Goal: Information Seeking & Learning: Check status

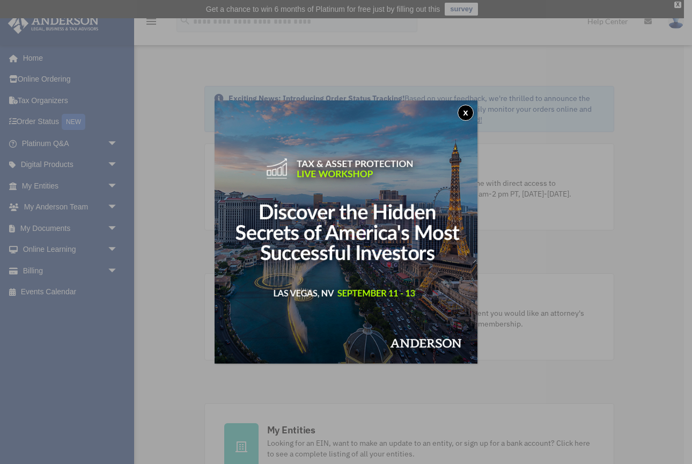
click at [466, 113] on button "x" at bounding box center [466, 113] width 16 height 16
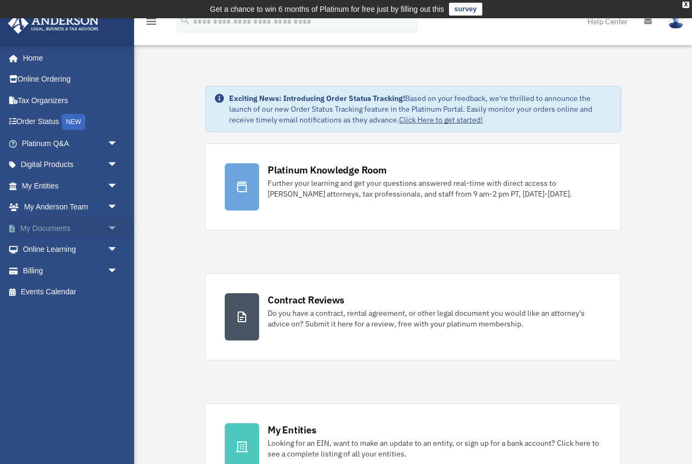
click at [43, 222] on link "My Documents arrow_drop_down" at bounding box center [71, 227] width 127 height 21
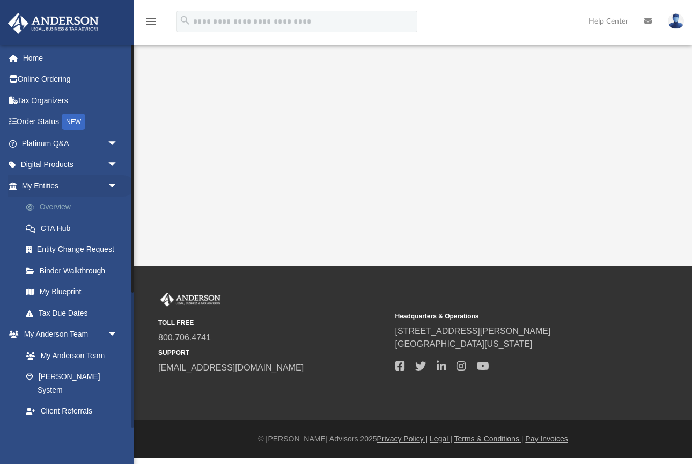
click at [57, 205] on link "Overview" at bounding box center [74, 206] width 119 height 21
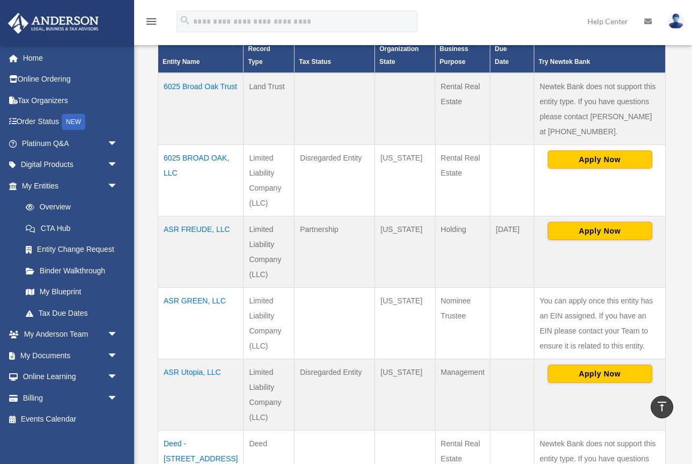
scroll to position [267, 0]
click at [192, 228] on td "ASR FREUDE, LLC" at bounding box center [200, 251] width 85 height 71
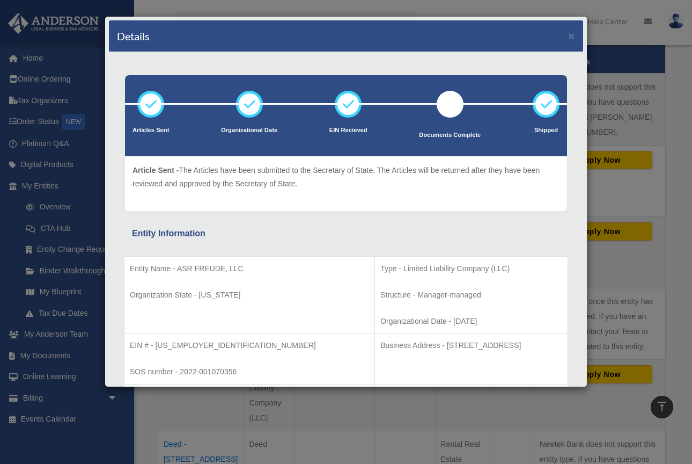
scroll to position [0, 0]
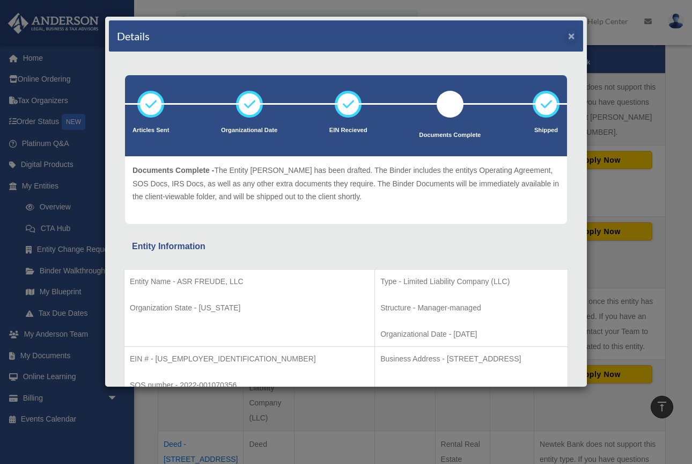
click at [572, 35] on button "×" at bounding box center [571, 35] width 7 height 11
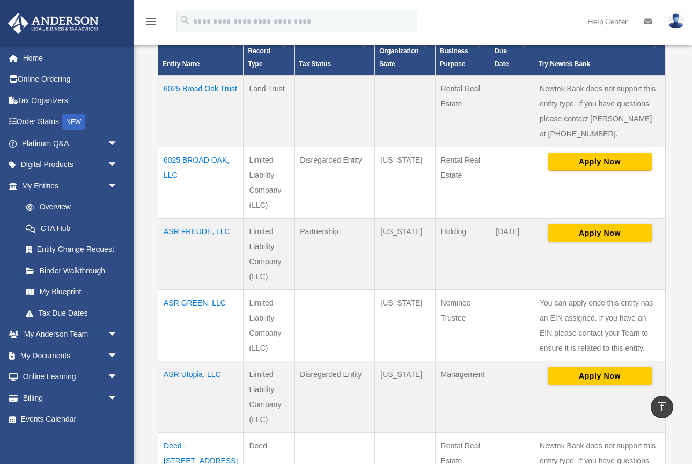
scroll to position [211, 0]
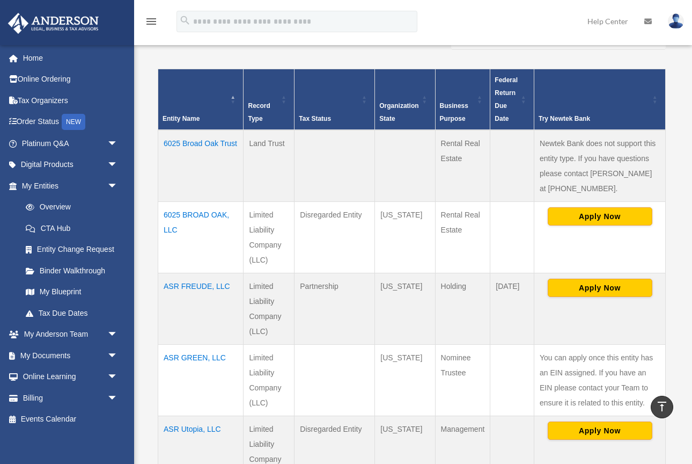
click at [189, 218] on td "6025 BROAD OAK, LLC" at bounding box center [200, 236] width 85 height 71
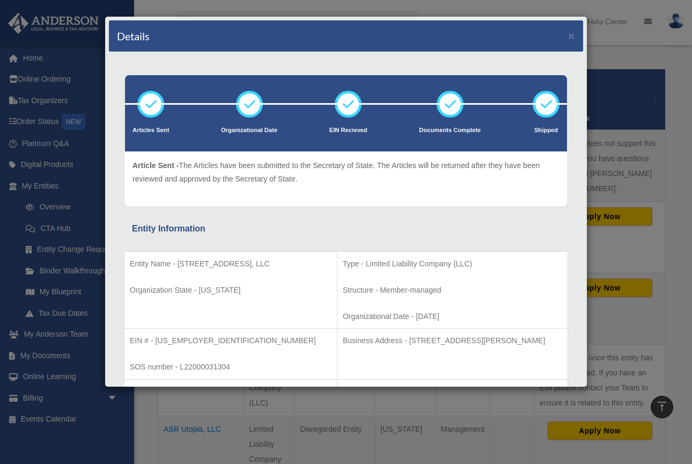
scroll to position [0, 0]
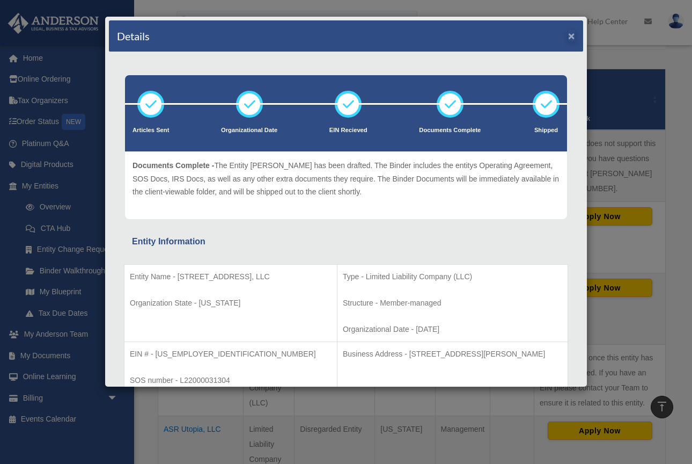
click at [571, 34] on button "×" at bounding box center [571, 35] width 7 height 11
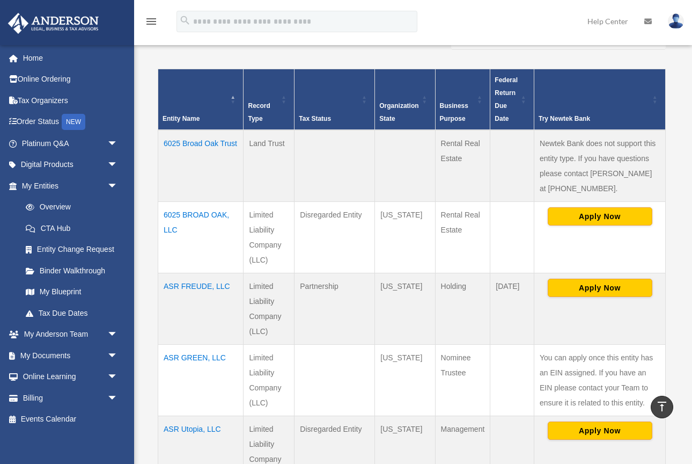
click at [188, 287] on td "ASR FREUDE, LLC" at bounding box center [200, 308] width 85 height 71
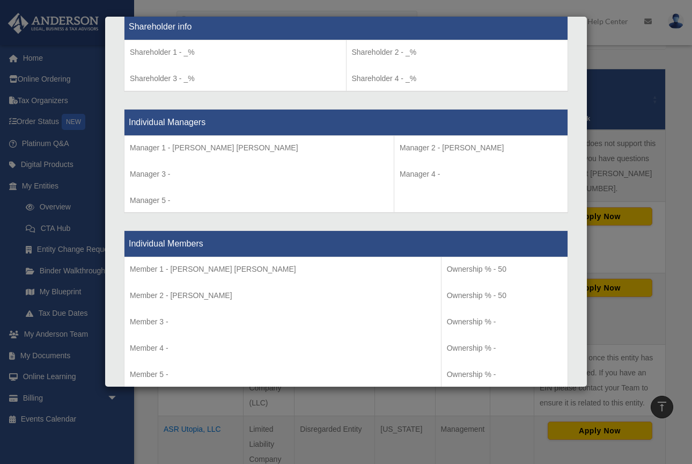
scroll to position [924, 0]
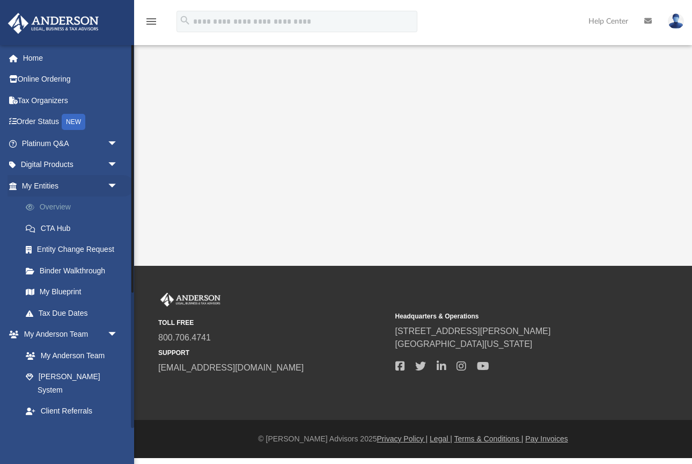
click at [53, 203] on link "Overview" at bounding box center [74, 206] width 119 height 21
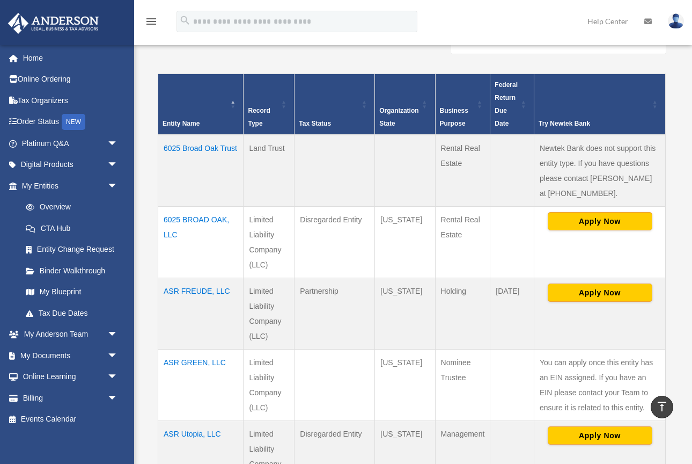
scroll to position [192, 0]
